Goal: Information Seeking & Learning: Learn about a topic

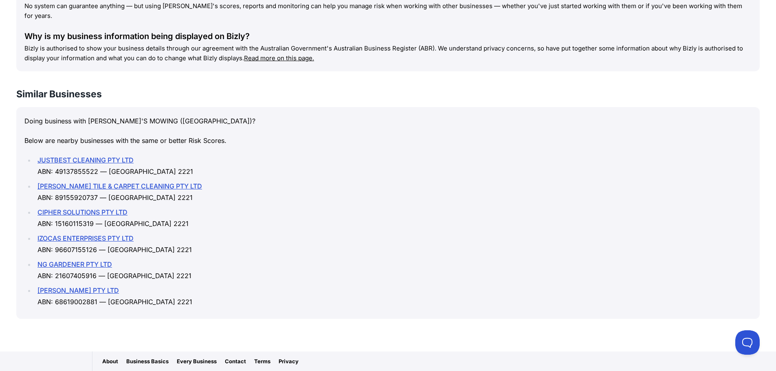
scroll to position [1083, 0]
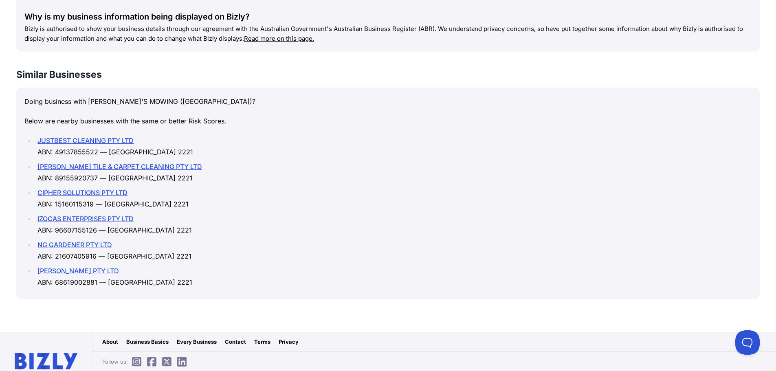
click at [104, 267] on link "[PERSON_NAME] PTY LTD" at bounding box center [78, 271] width 82 height 8
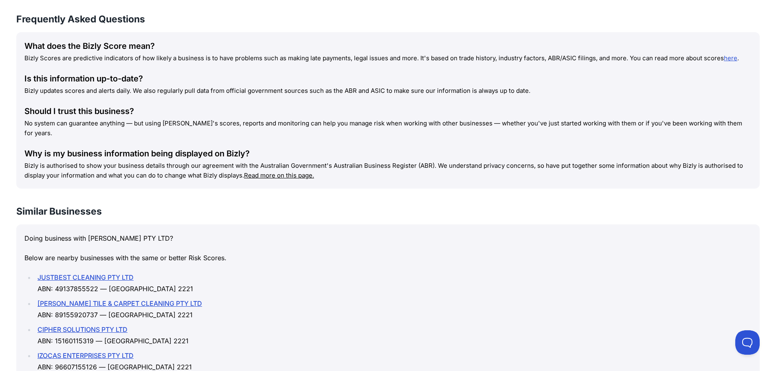
scroll to position [1060, 0]
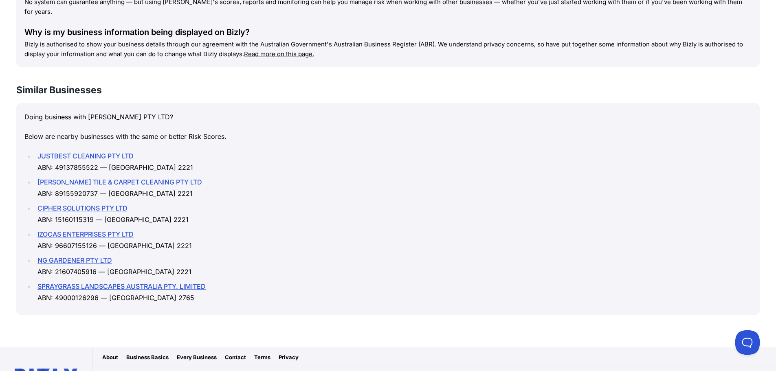
click at [322, 208] on ul "JUSTBEST CLEANING PTY LTD ABN: 49137855522 — [GEOGRAPHIC_DATA] 2221 LOUIE'S TIL…" at bounding box center [387, 226] width 727 height 153
click at [319, 229] on li "IZOCAS ENTERPRISES PTY LTD ABN: 96607155126 — [GEOGRAPHIC_DATA] 2221" at bounding box center [393, 240] width 717 height 23
drag, startPoint x: 319, startPoint y: 209, endPoint x: 309, endPoint y: 211, distance: 10.0
click at [309, 229] on li "IZOCAS ENTERPRISES PTY LTD ABN: 96607155126 — [GEOGRAPHIC_DATA] 2221" at bounding box center [393, 240] width 717 height 23
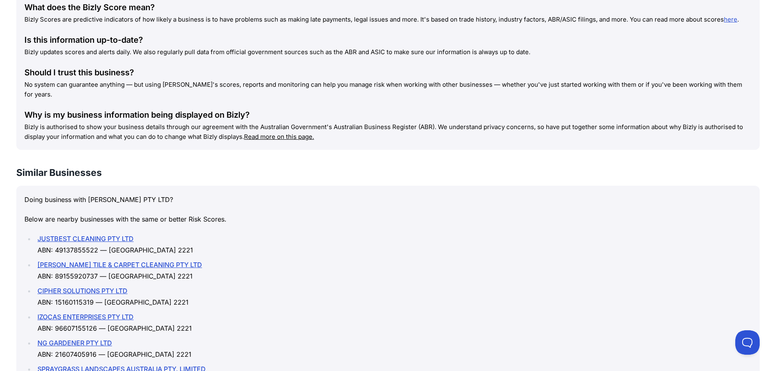
scroll to position [912, 0]
